Goal: Transaction & Acquisition: Purchase product/service

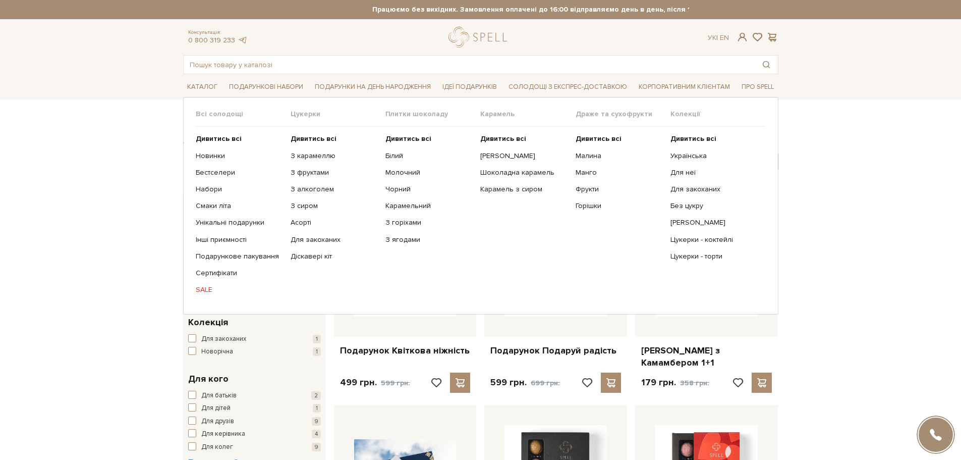
click at [208, 289] on link "SALE" at bounding box center [239, 289] width 87 height 9
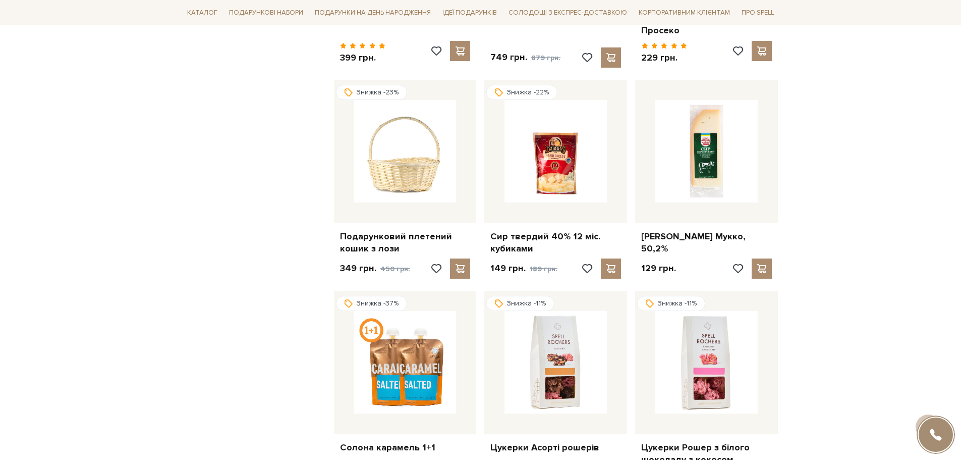
scroll to position [757, 0]
